Goal: Task Accomplishment & Management: Complete application form

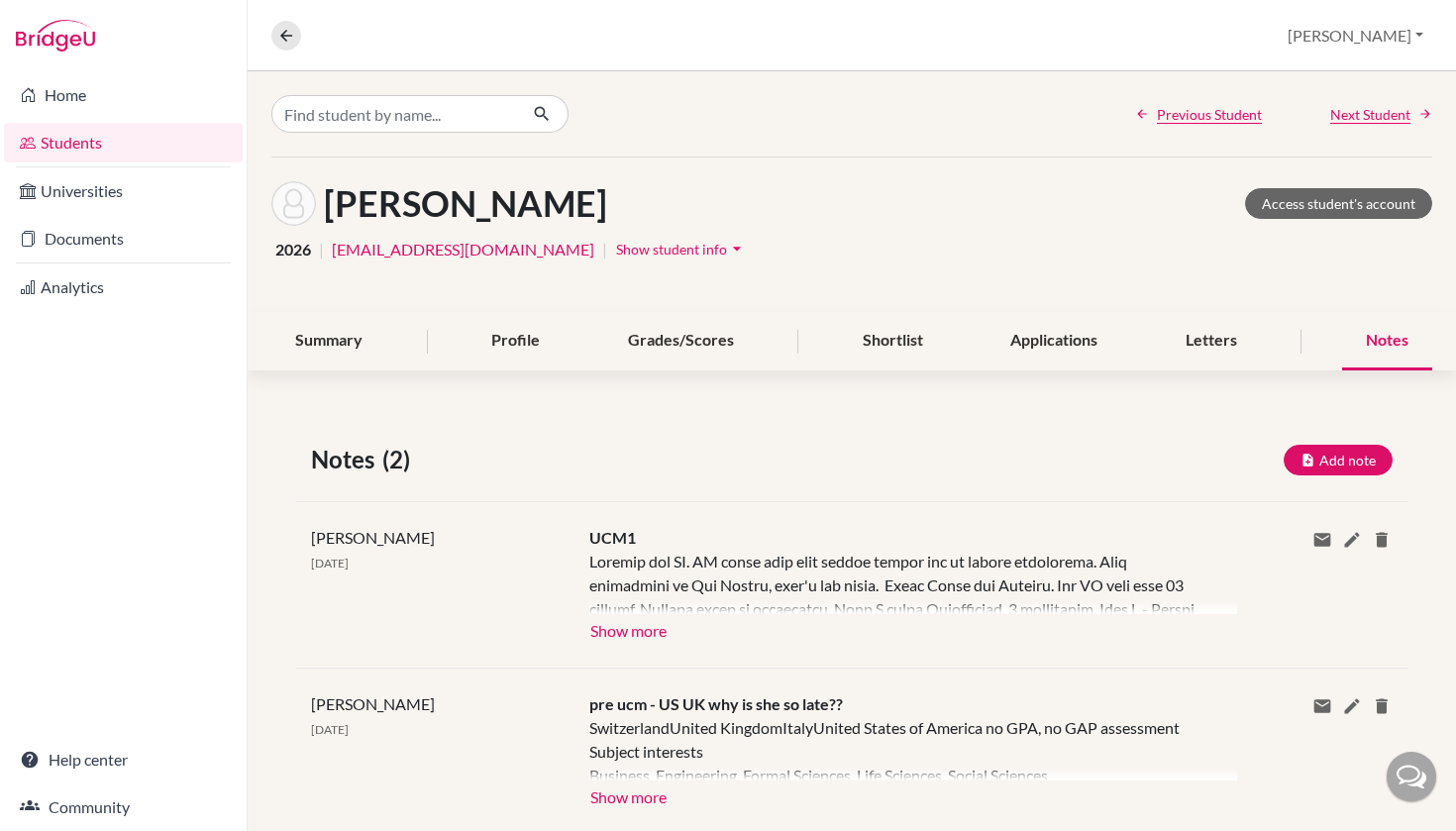
click at [1398, 336] on div "Notes" at bounding box center [1386, 341] width 90 height 59
click at [1353, 457] on button "Add note" at bounding box center [1338, 459] width 109 height 31
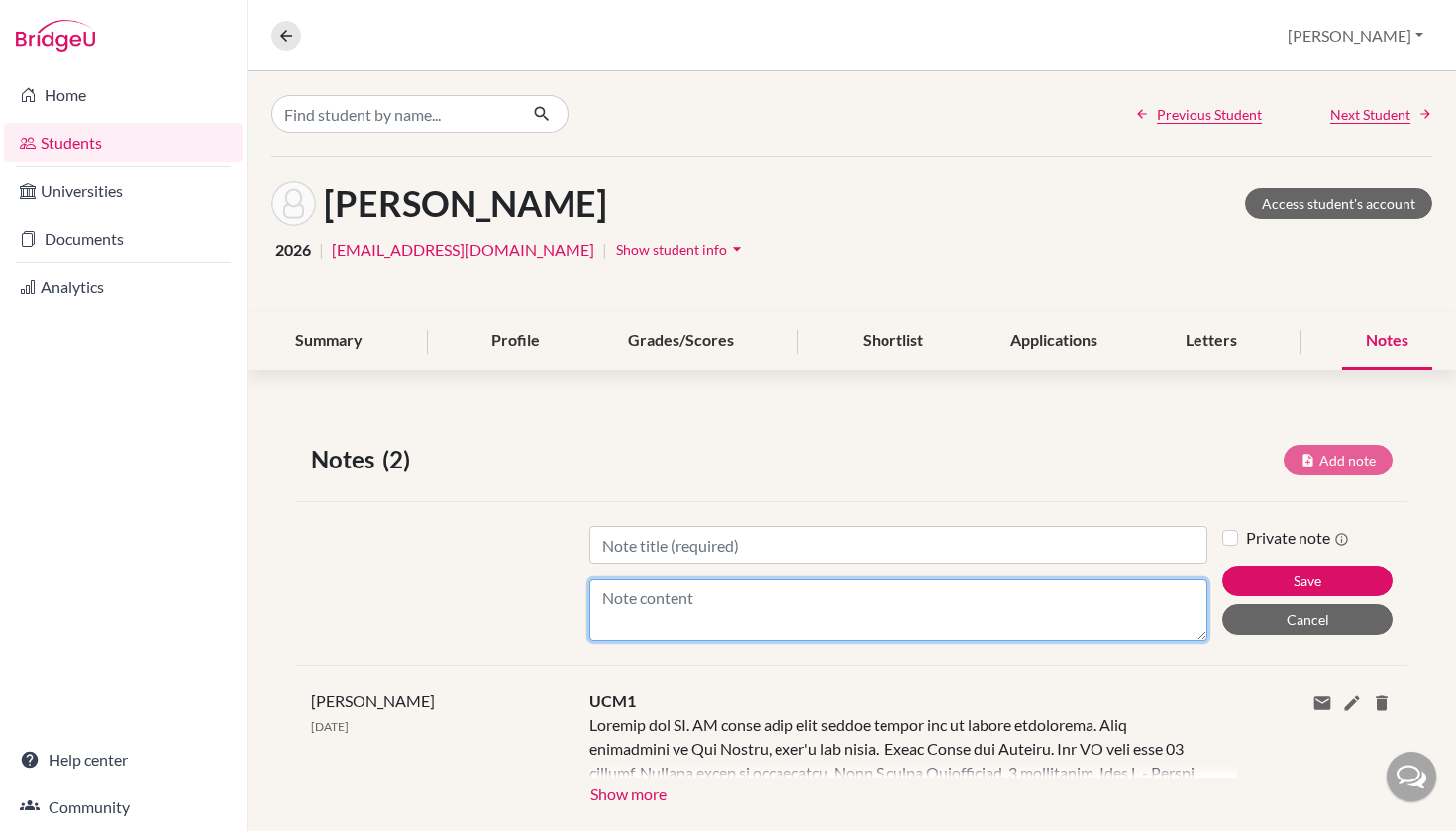
click at [748, 624] on textarea "Content" at bounding box center [898, 610] width 619 height 62
paste textarea "She does not have a particular major in mind, but Laura is interested potential…"
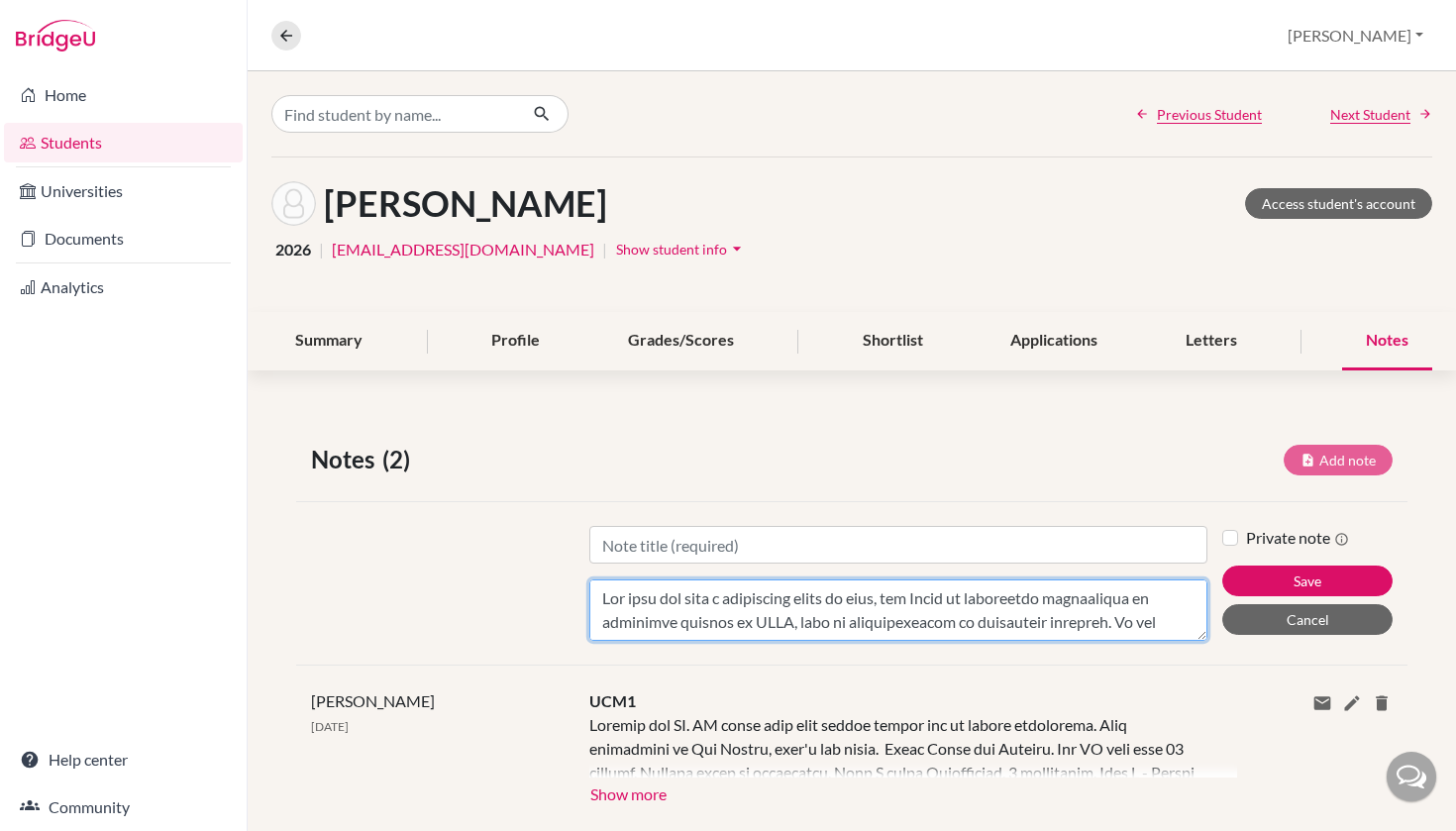
scroll to position [880, 0]
type textarea "She does not have a particular major in mind, but Laura is interested potential…"
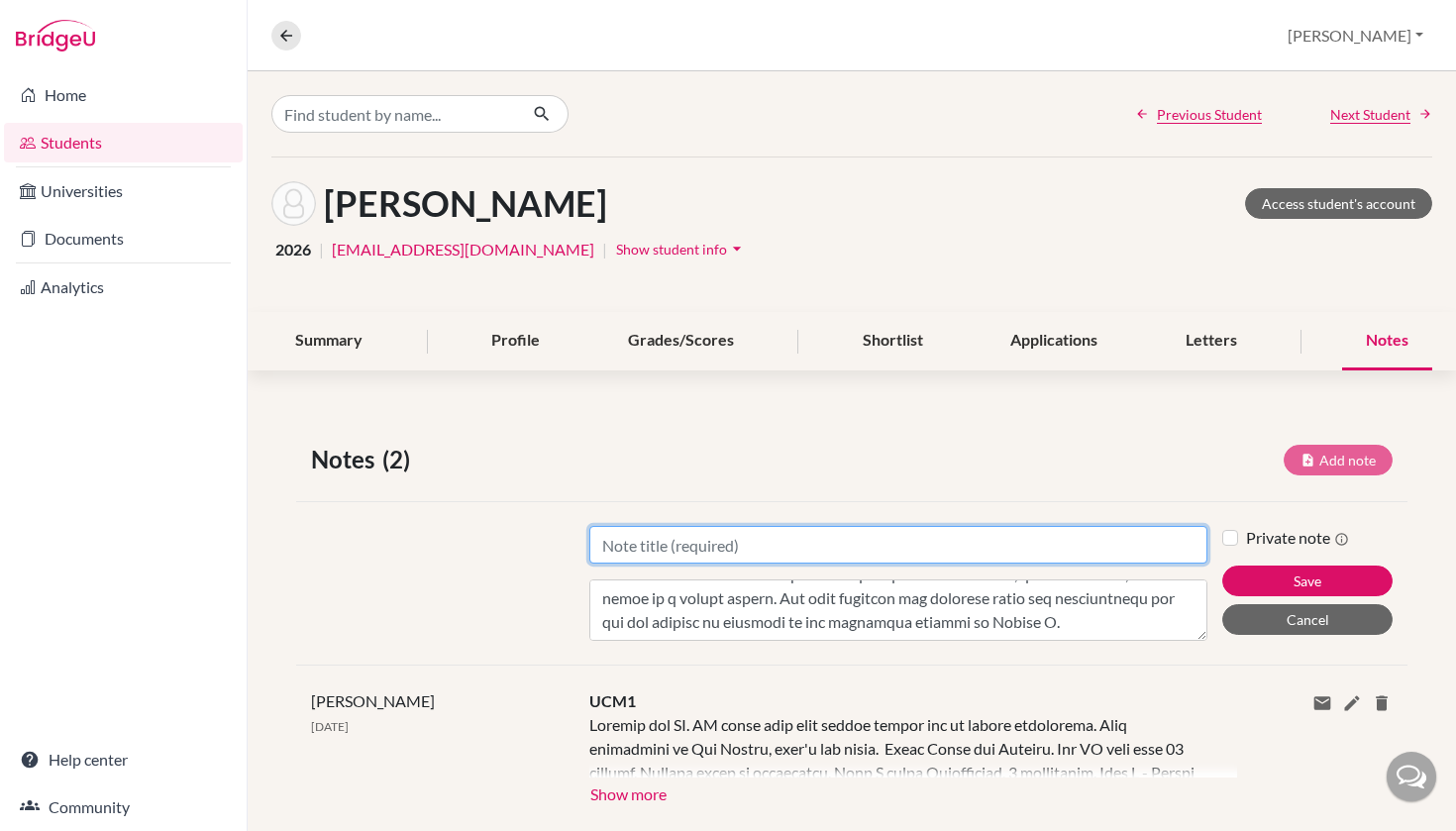
click at [702, 548] on input "Title" at bounding box center [898, 545] width 619 height 38
type input "UCM2"
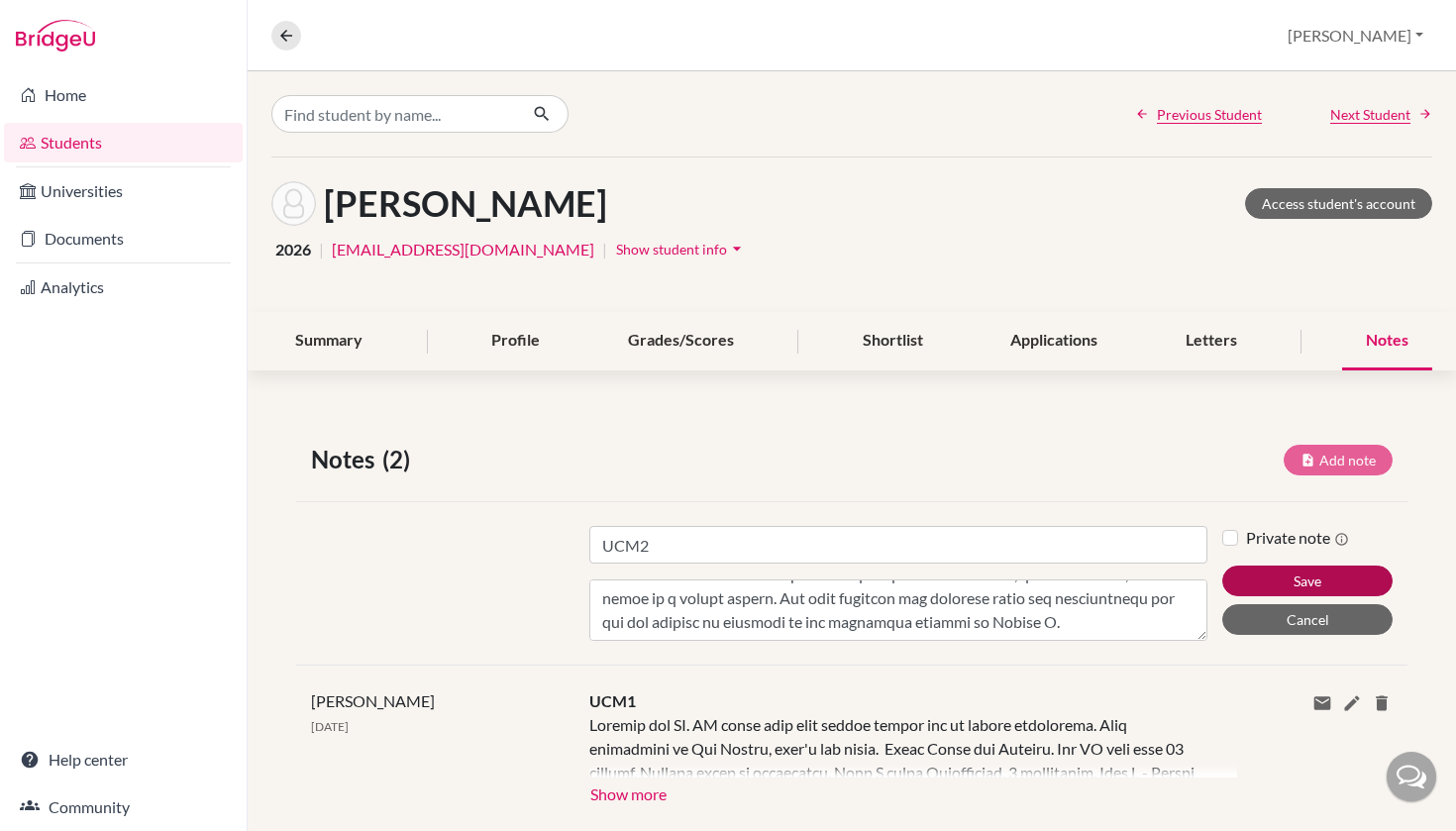
click at [1308, 580] on button "Save" at bounding box center [1307, 581] width 170 height 31
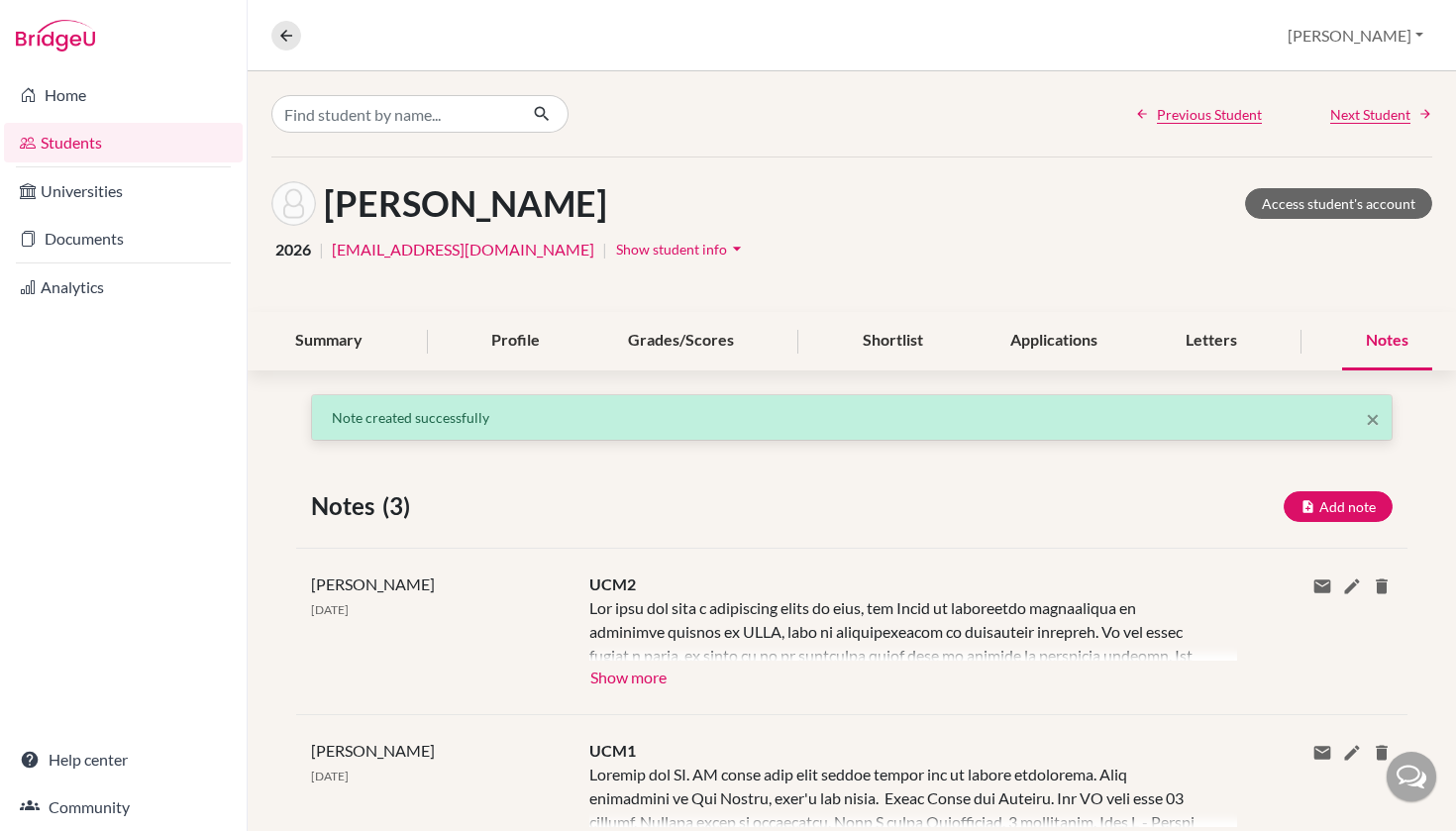
scroll to position [90, 0]
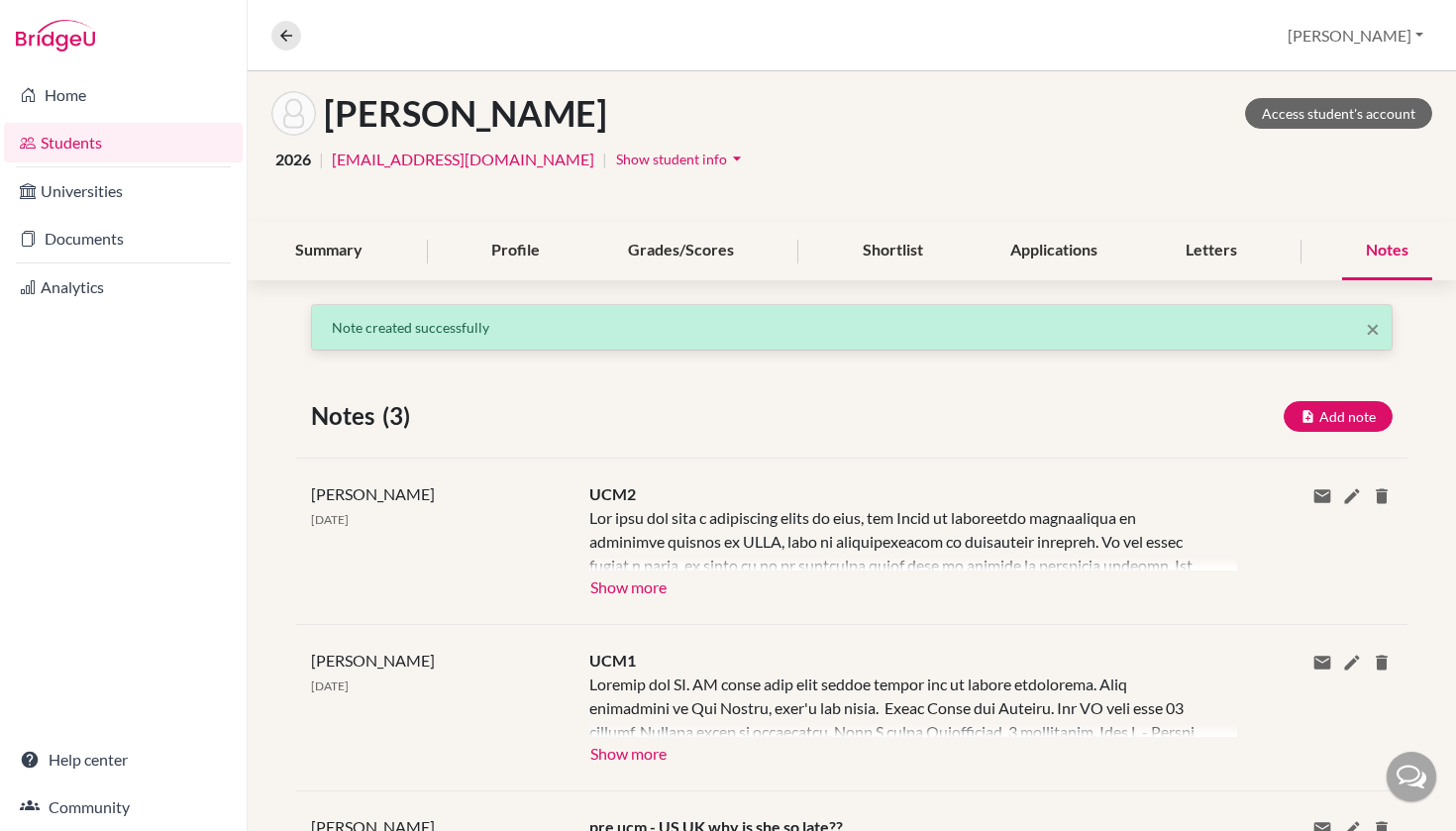
click at [601, 588] on button "Show more" at bounding box center [628, 585] width 79 height 30
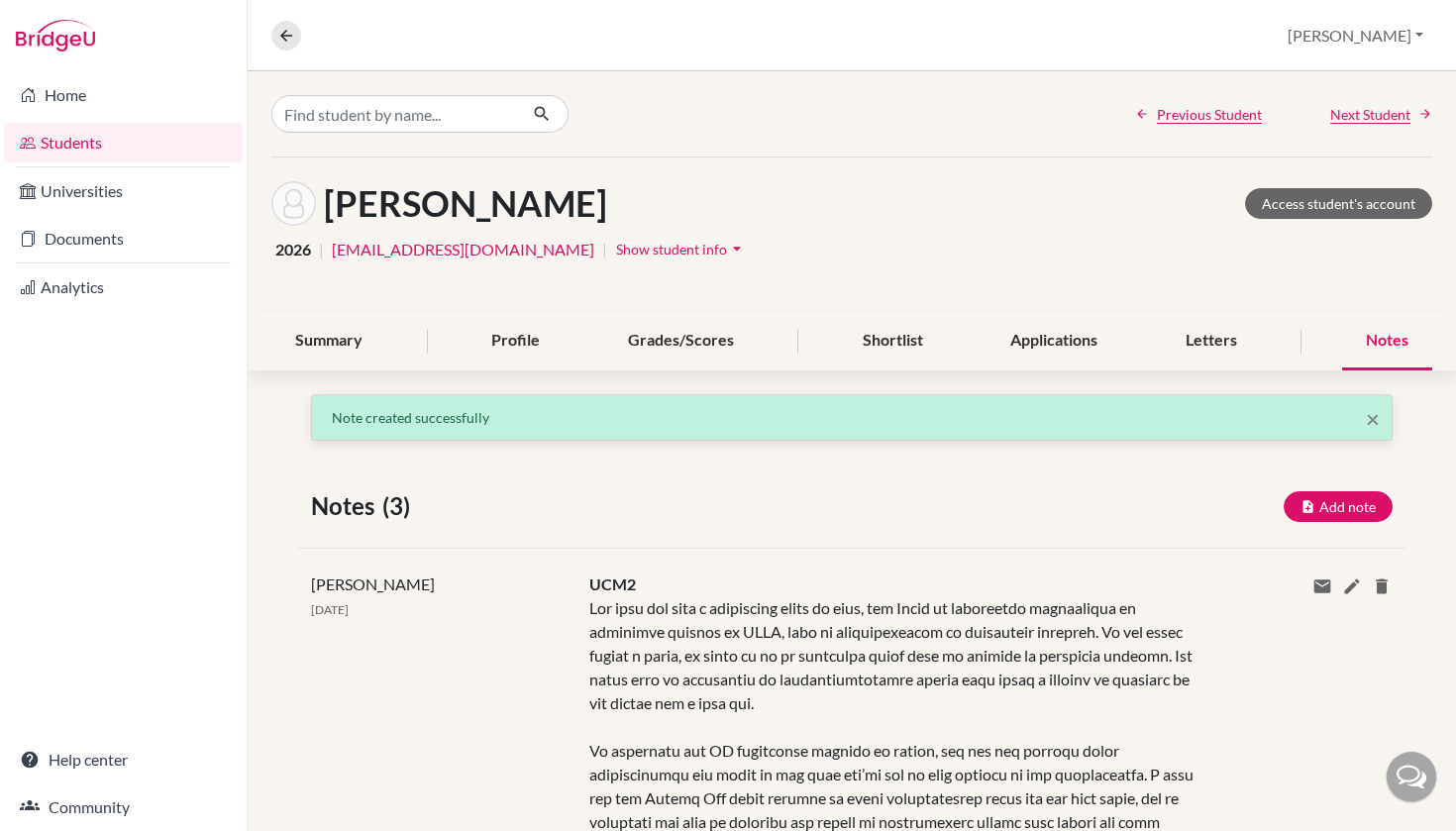
scroll to position [0, 0]
click at [51, 136] on link "Students" at bounding box center [123, 143] width 239 height 40
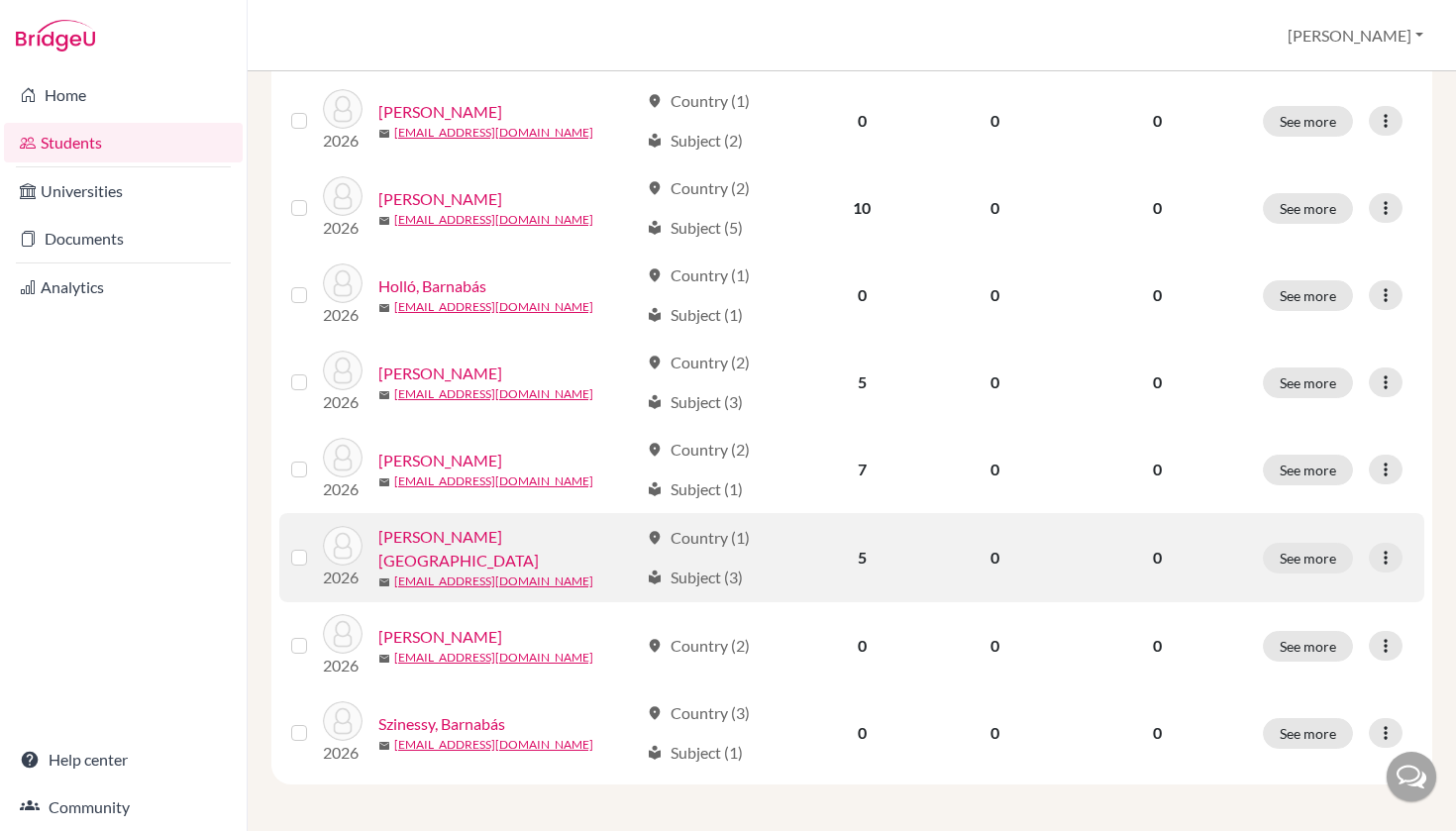
scroll to position [312, 0]
click at [408, 546] on link "[PERSON_NAME][GEOGRAPHIC_DATA]" at bounding box center [508, 550] width 259 height 48
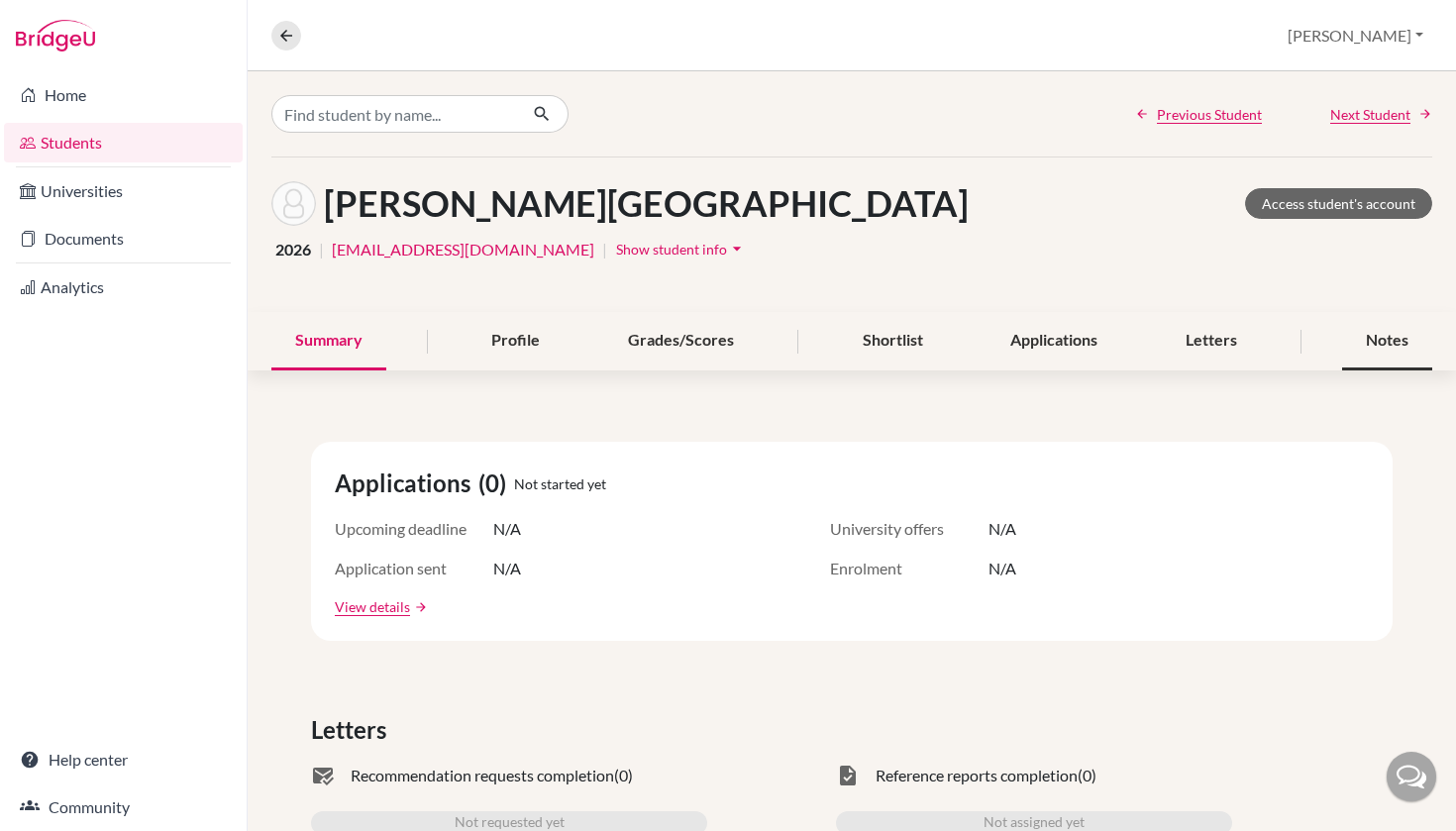
click at [1391, 330] on div "Notes" at bounding box center [1386, 341] width 90 height 59
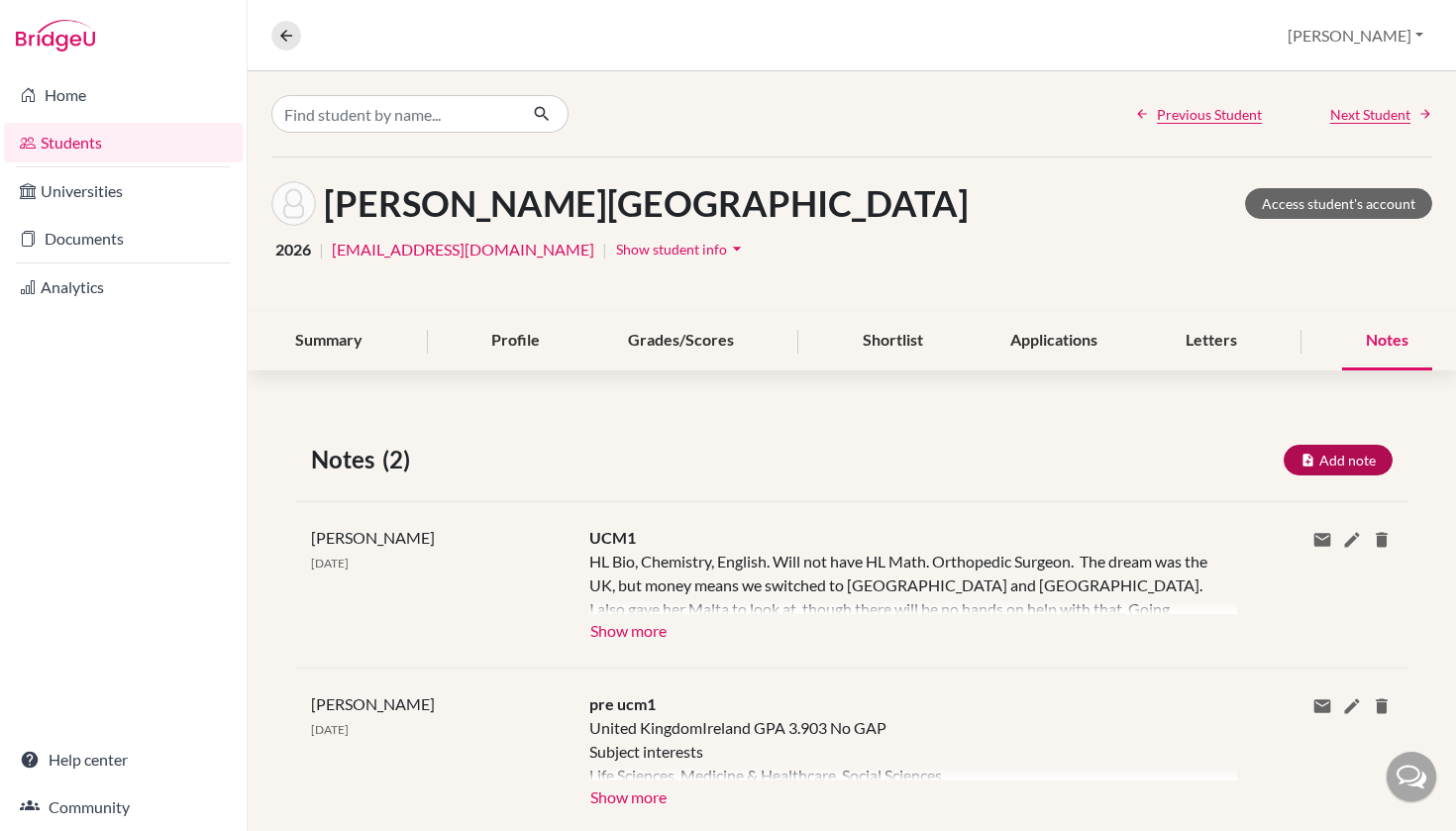
click at [1307, 465] on icon "button" at bounding box center [1307, 459] width 15 height 15
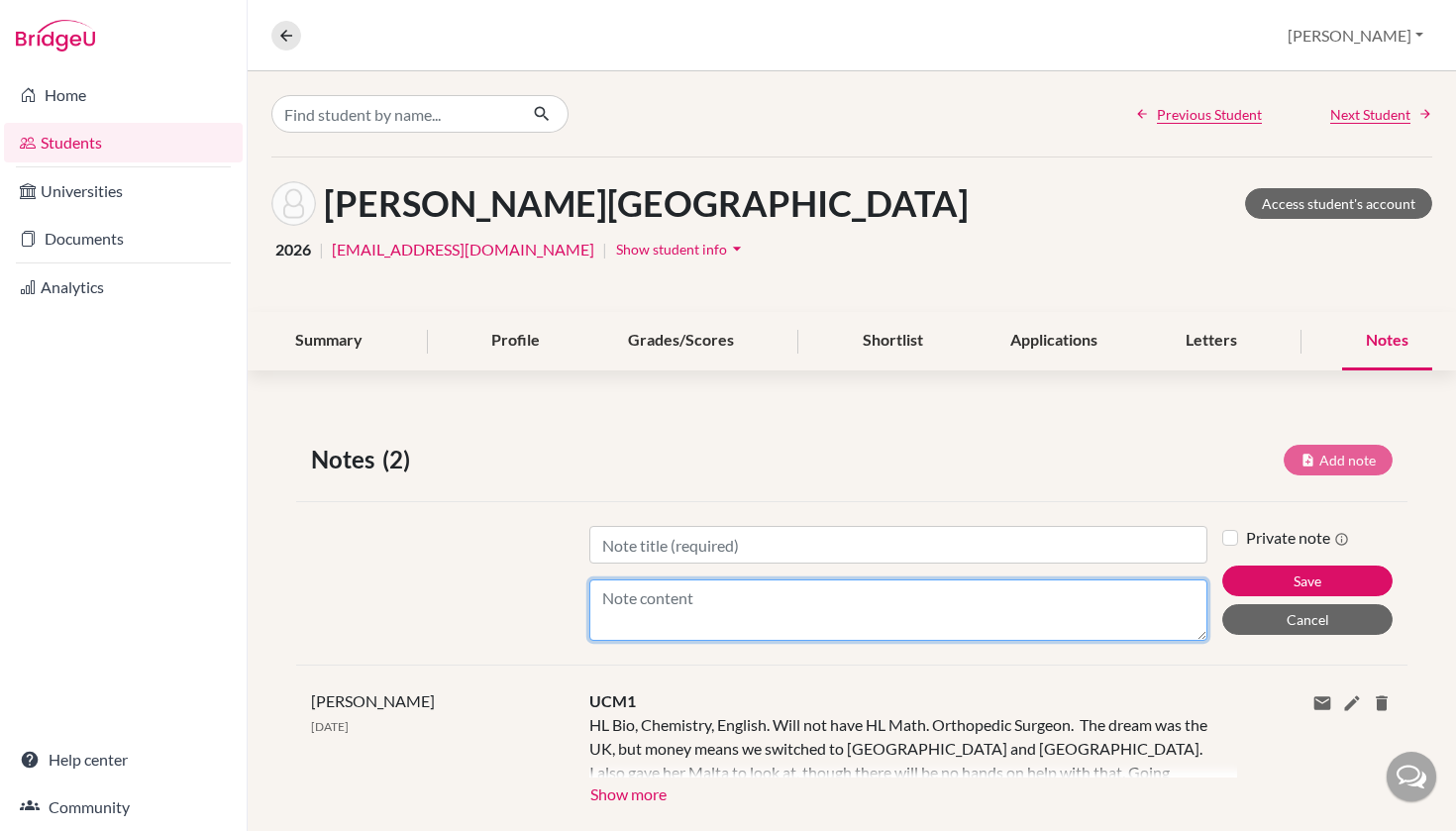
click at [688, 640] on textarea "Content" at bounding box center [898, 610] width 619 height 62
paste textarea "We talked at length about both the Irish and Italian medical programs. I covere…"
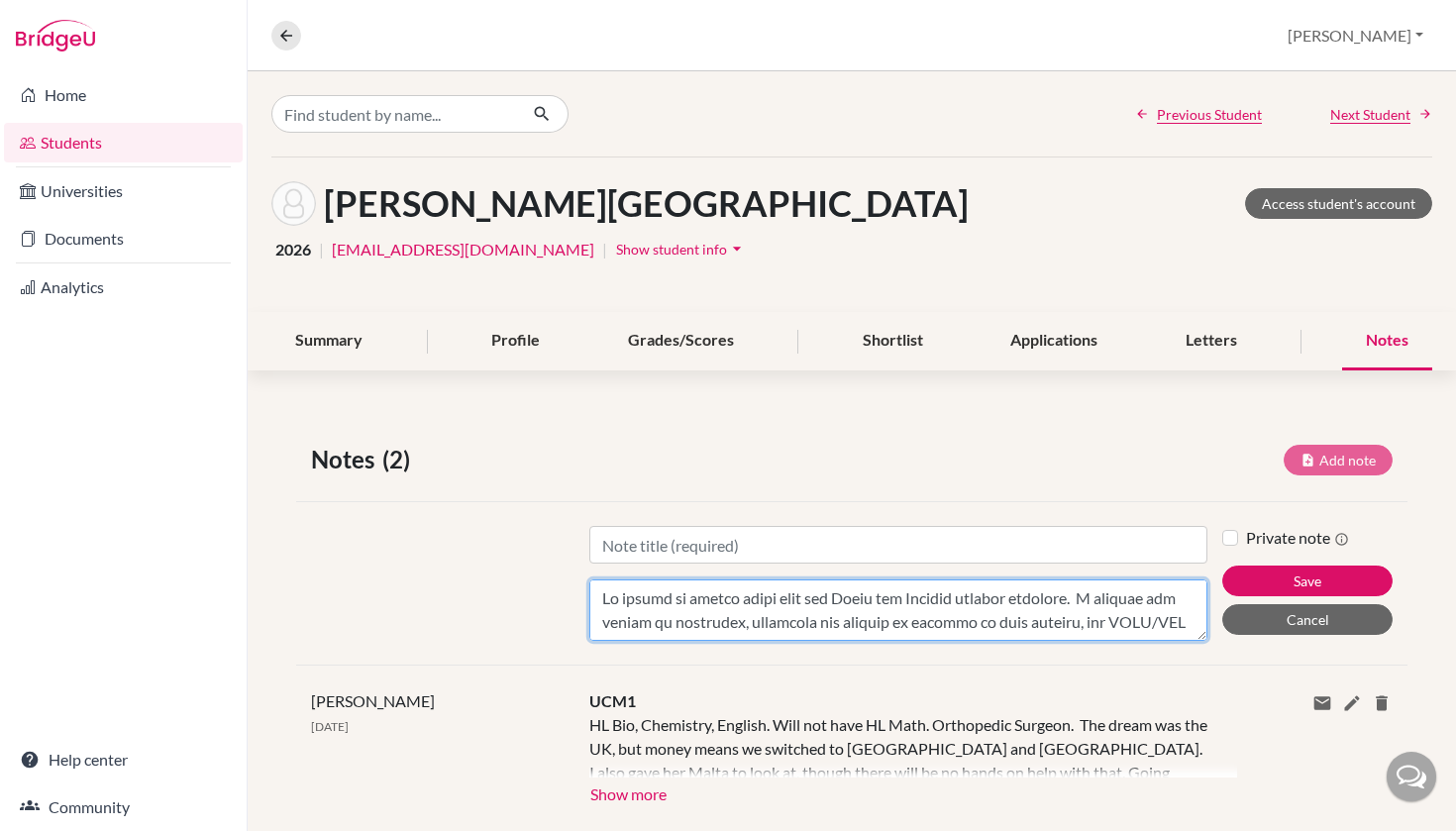
scroll to position [547, 0]
type textarea "We talked at length about both the Irish and Italian medical programs. I covere…"
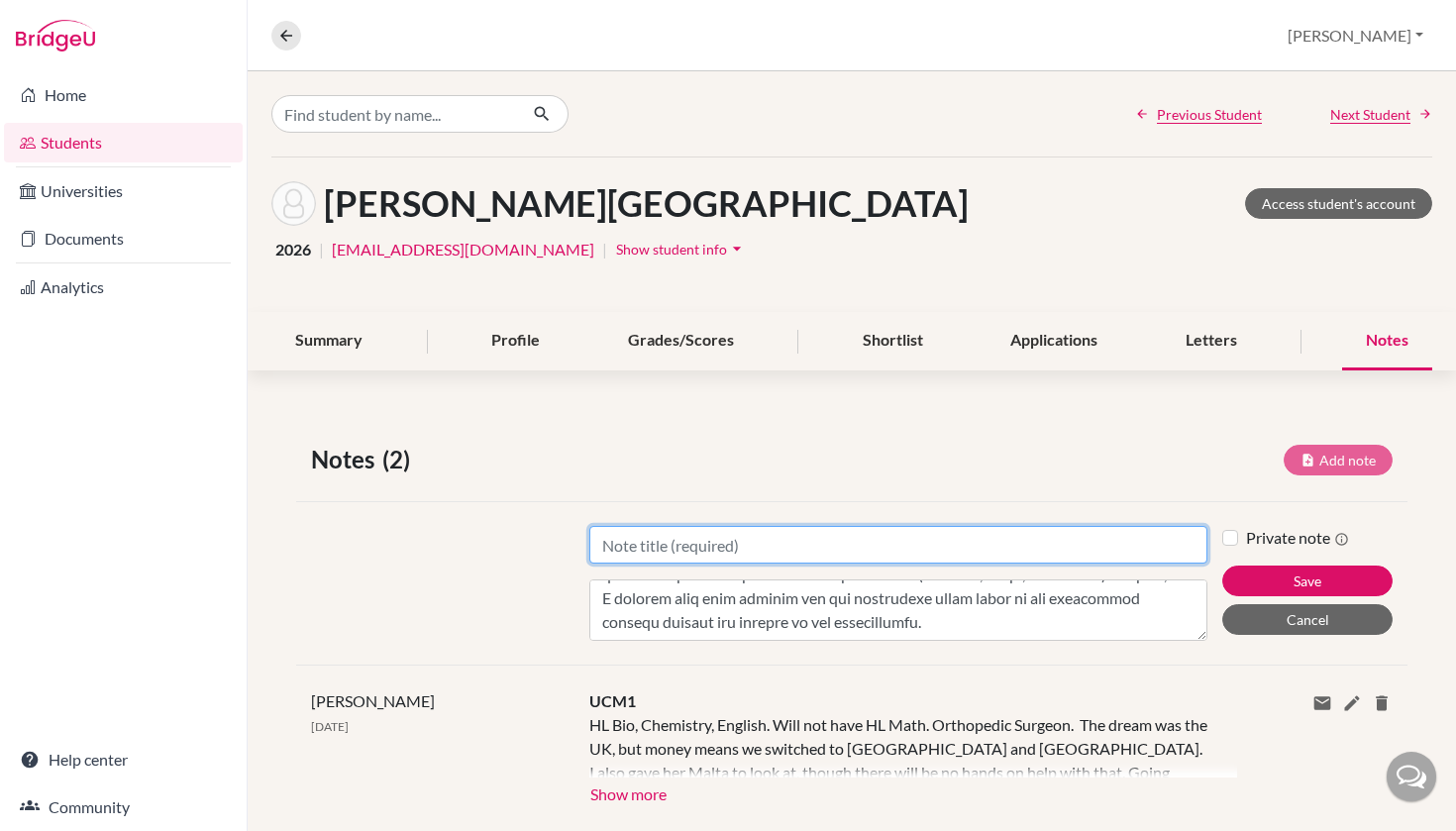
click at [886, 550] on input "Title" at bounding box center [898, 545] width 619 height 38
type input "UCM2"
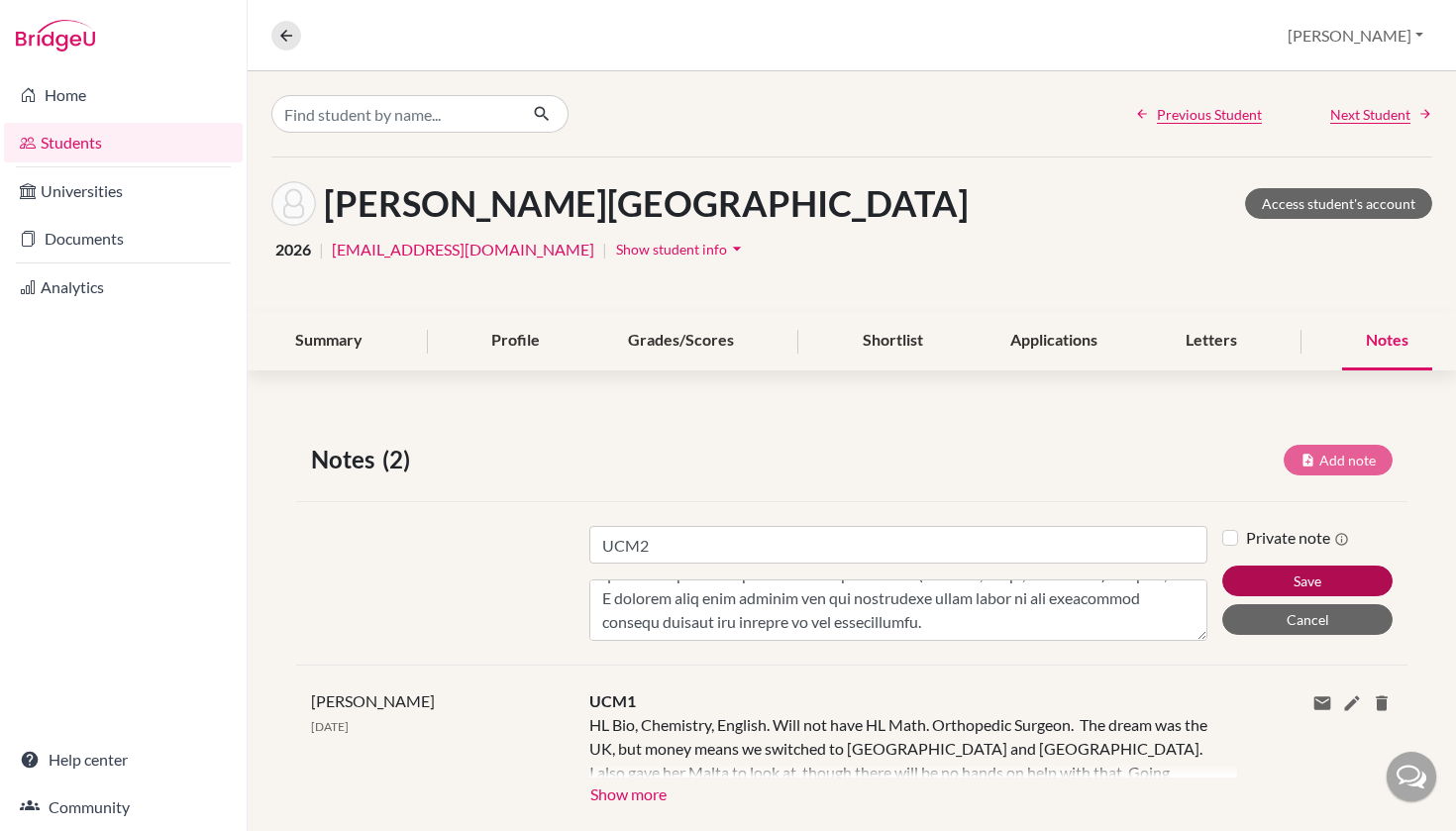
click at [1268, 583] on button "Save" at bounding box center [1307, 581] width 170 height 31
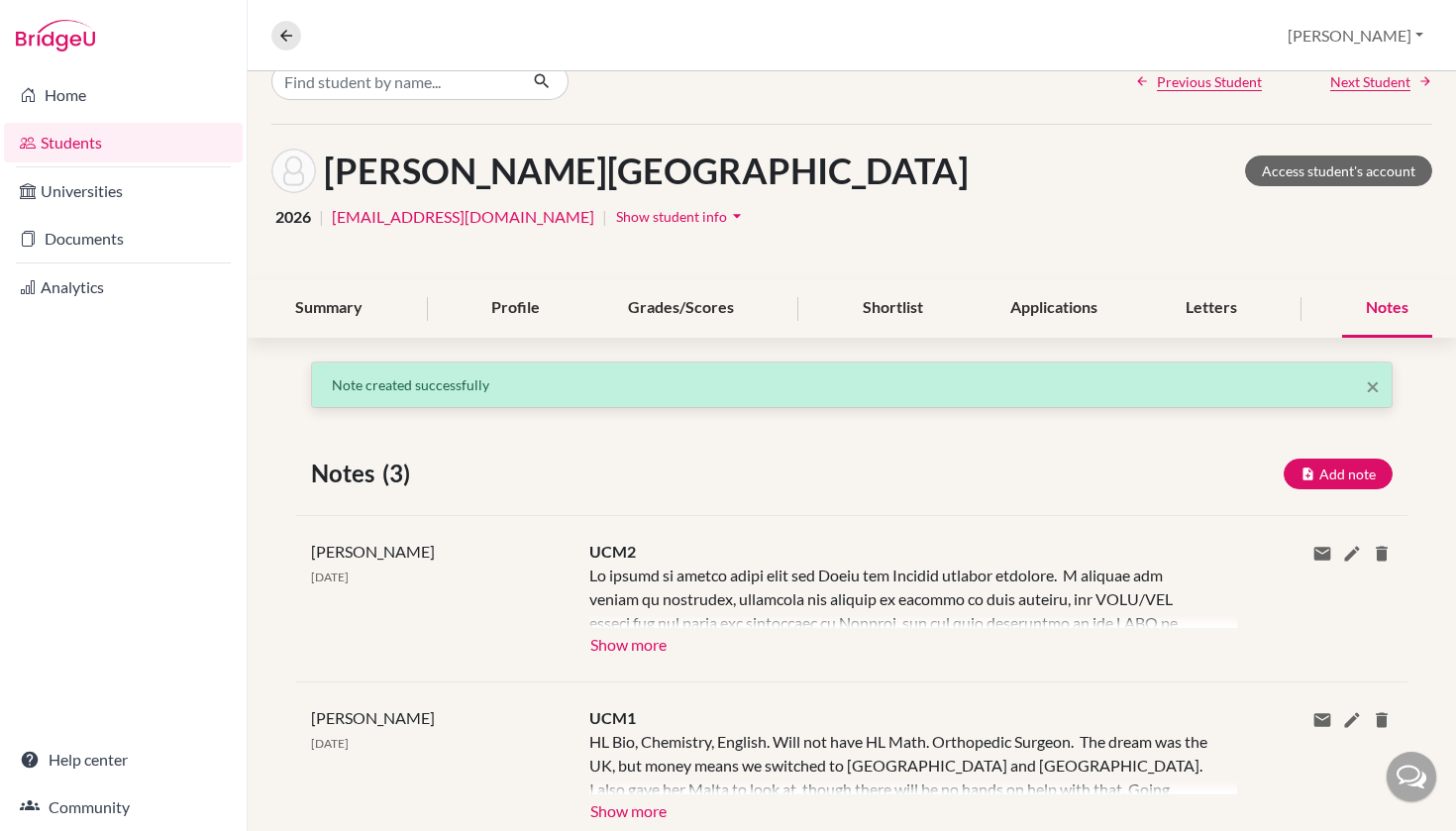
scroll to position [34, 0]
click at [630, 648] on button "Show more" at bounding box center [628, 642] width 79 height 30
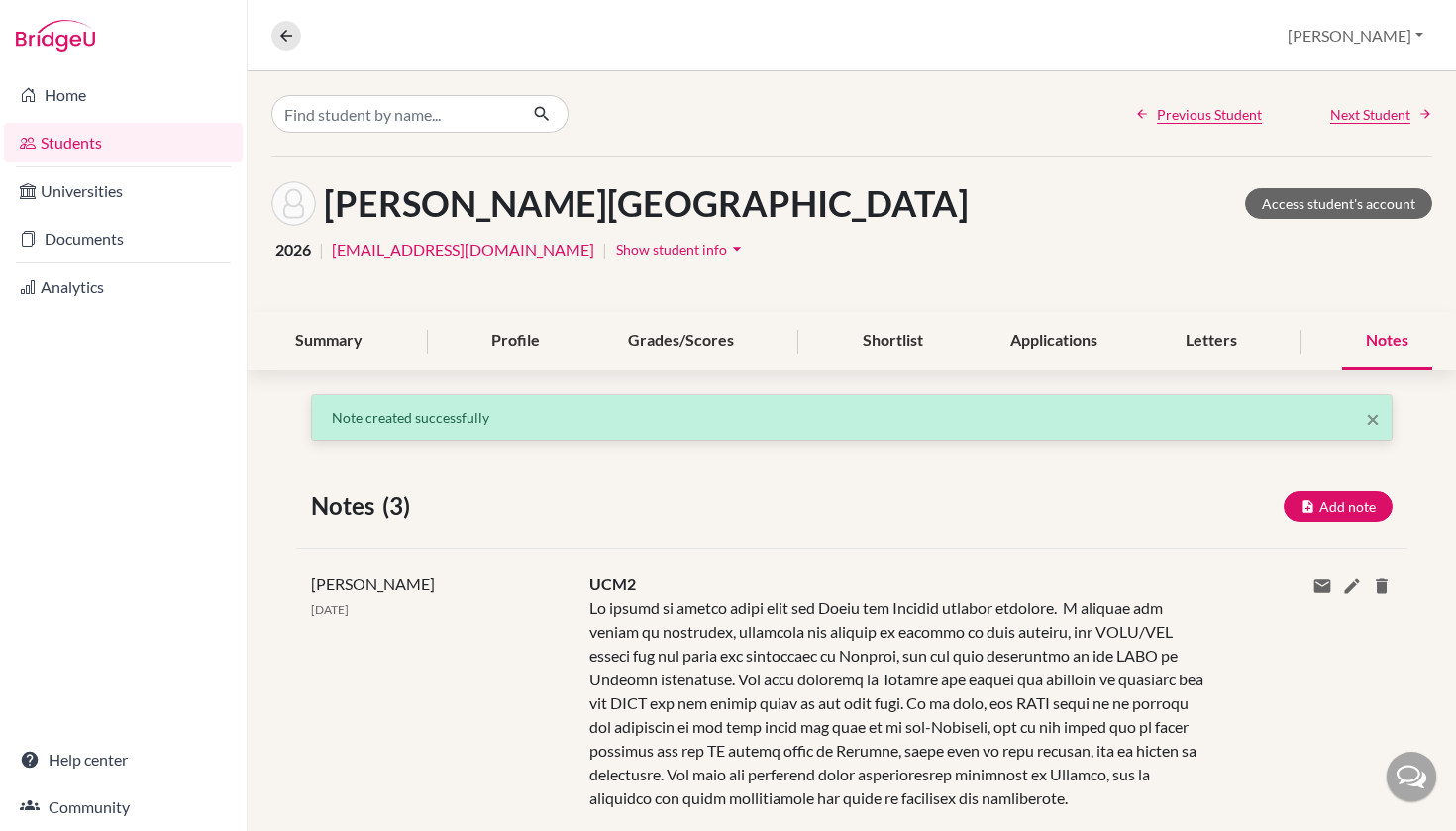
scroll to position [0, 0]
click at [122, 138] on link "Students" at bounding box center [123, 143] width 239 height 40
